Goal: Information Seeking & Learning: Learn about a topic

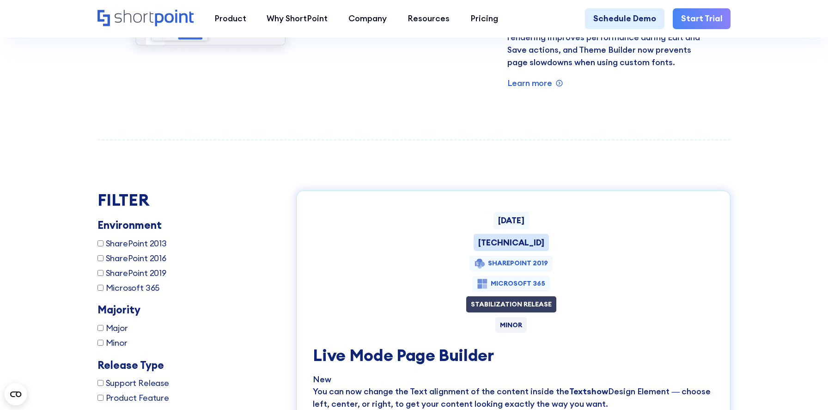
scroll to position [1539, 0]
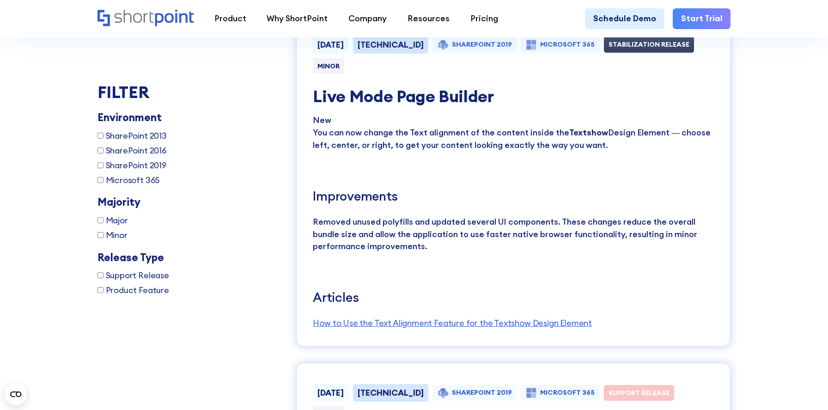
scroll to position [1656, 0]
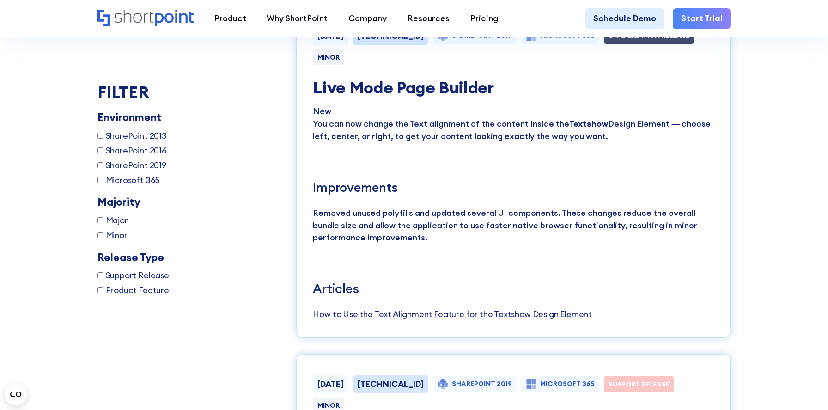
click at [524, 312] on link "How to Use the Text Alignment Feature for the Textshow Design Element" at bounding box center [452, 314] width 279 height 11
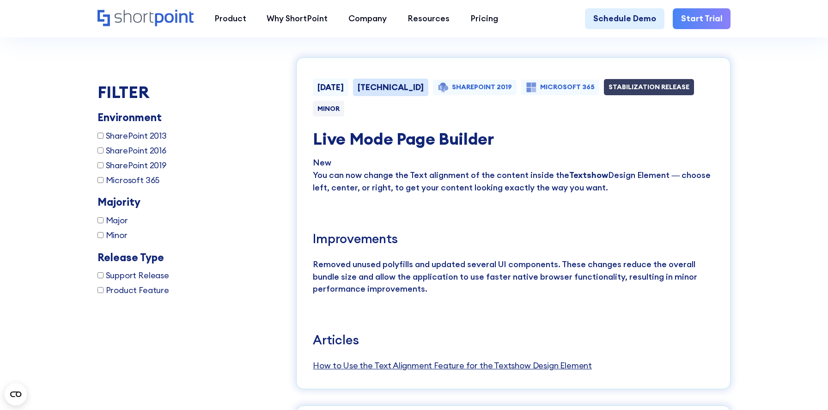
scroll to position [1606, 0]
